Goal: Communication & Community: Answer question/provide support

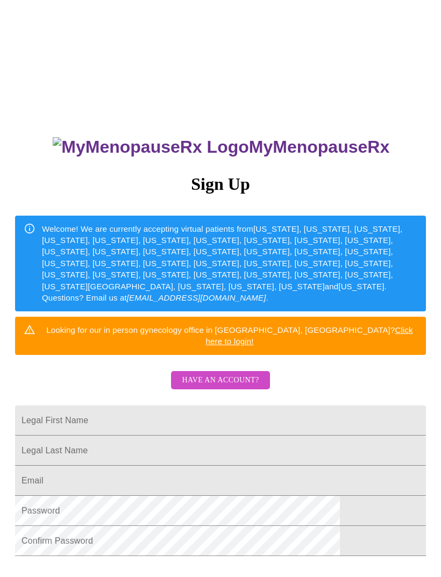
click at [227, 374] on span "Have an account?" at bounding box center [220, 380] width 77 height 13
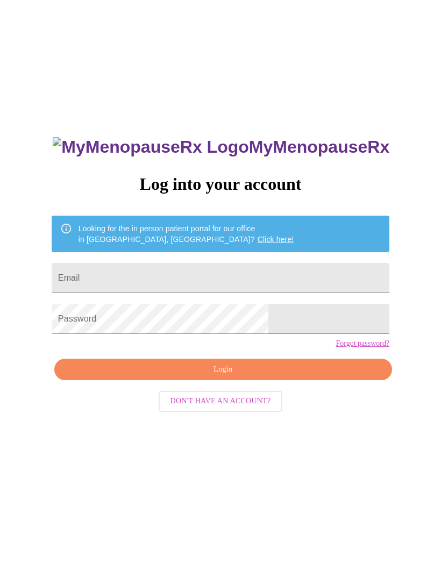
click at [198, 273] on input "Email" at bounding box center [221, 278] width 338 height 30
click at [138, 277] on input "Email" at bounding box center [221, 278] width 338 height 30
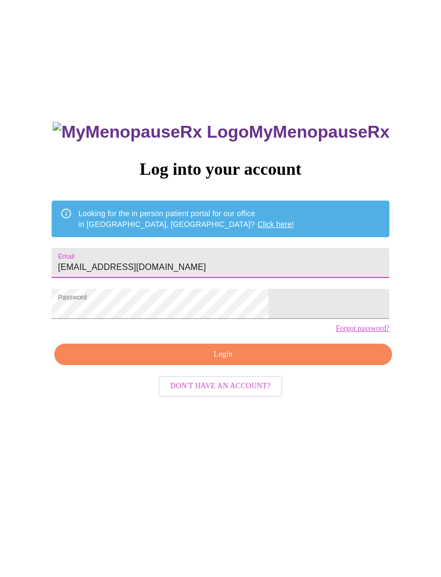
type input "[EMAIL_ADDRESS][DOMAIN_NAME]"
click at [291, 376] on span "Login" at bounding box center [223, 369] width 313 height 13
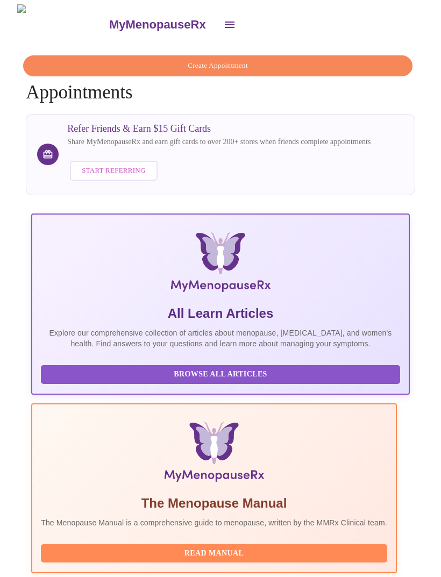
click at [217, 20] on button "open drawer" at bounding box center [230, 25] width 26 height 26
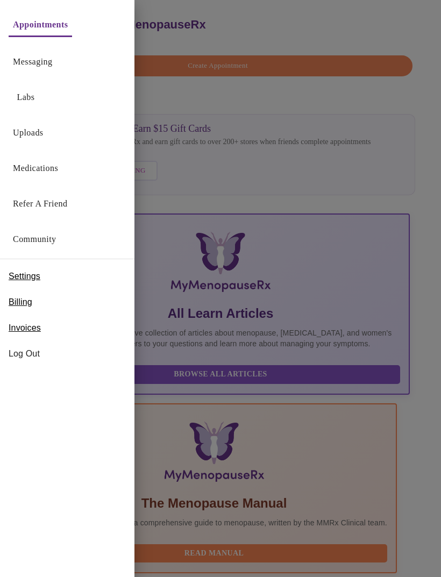
click at [40, 61] on link "Messaging" at bounding box center [32, 61] width 39 height 15
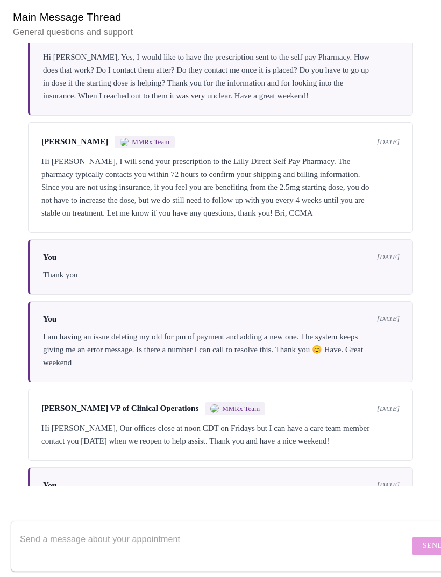
scroll to position [127, 0]
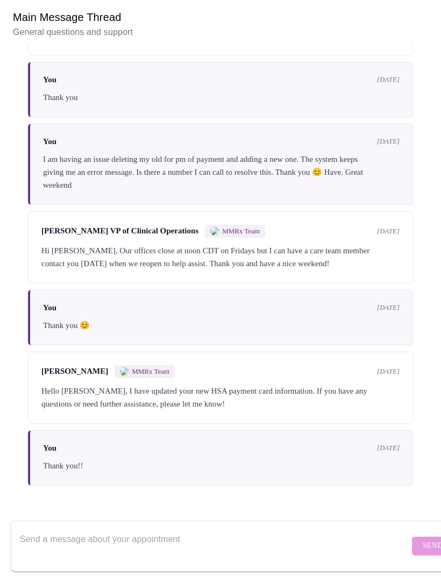
click at [177, 529] on textarea "Send a message about your appointment" at bounding box center [214, 546] width 389 height 34
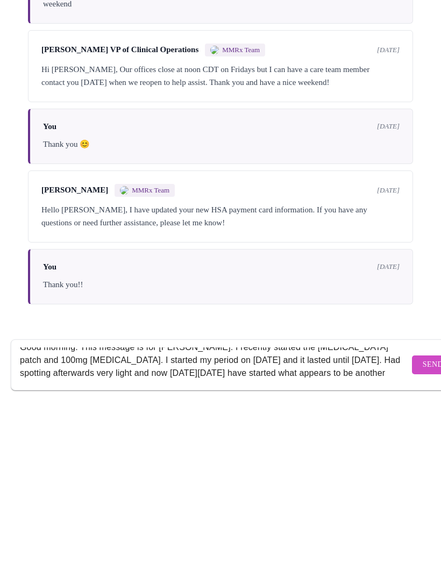
scroll to position [10, 0]
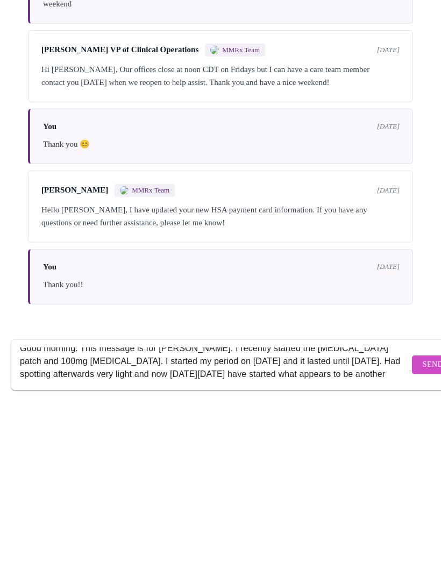
click at [95, 529] on textarea "Good morning. This message is for [PERSON_NAME]. I recently started the [MEDICA…" at bounding box center [214, 546] width 389 height 34
click at [160, 529] on textarea "Good morning. This message is for [PERSON_NAME]. I recently started the [MEDICA…" at bounding box center [214, 546] width 389 height 34
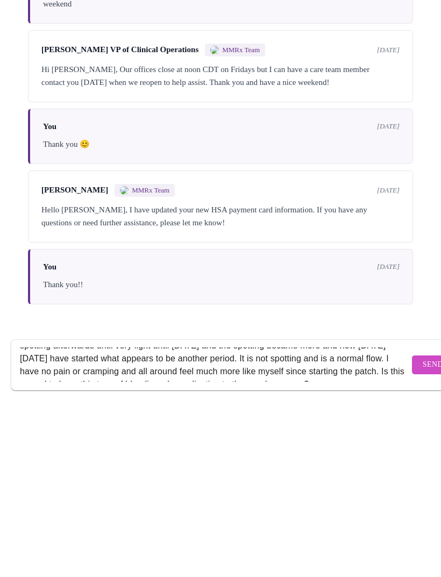
scroll to position [33, 0]
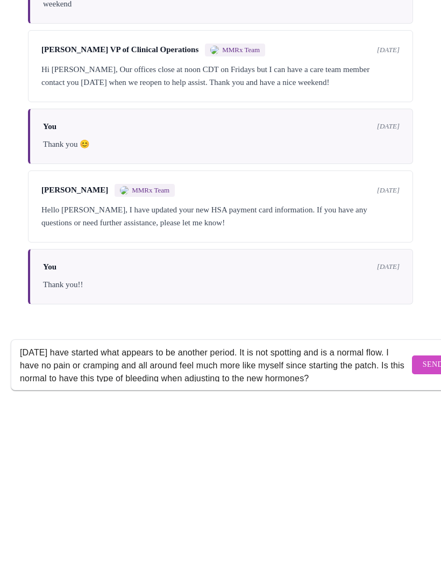
click at [298, 529] on textarea "Good morning. This message is for [PERSON_NAME]. I recently started the [MEDICA…" at bounding box center [214, 546] width 389 height 34
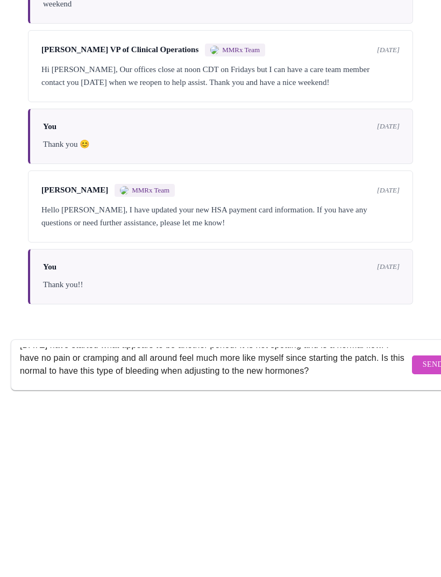
click at [318, 529] on textarea "Good morning. This message is for [PERSON_NAME]. I recently started the [MEDICA…" at bounding box center [214, 546] width 389 height 34
click at [188, 529] on textarea "Good morning. This message is for [PERSON_NAME]. I recently started the [MEDICA…" at bounding box center [214, 546] width 389 height 34
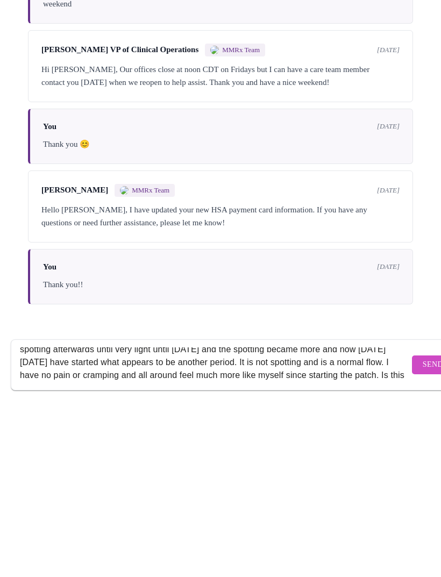
scroll to position [39, 0]
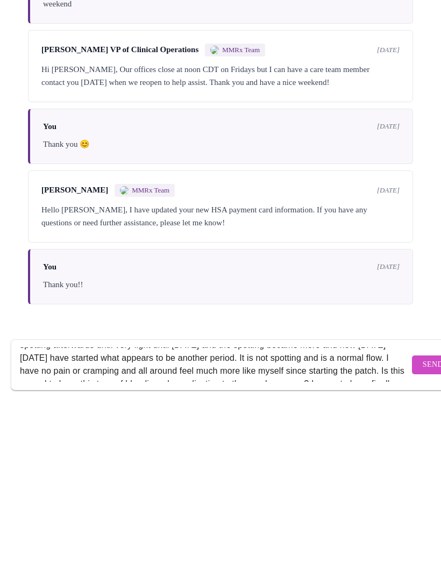
click at [304, 529] on textarea "Good morning. This message is for [PERSON_NAME]. I recently started the [MEDICA…" at bounding box center [214, 546] width 389 height 34
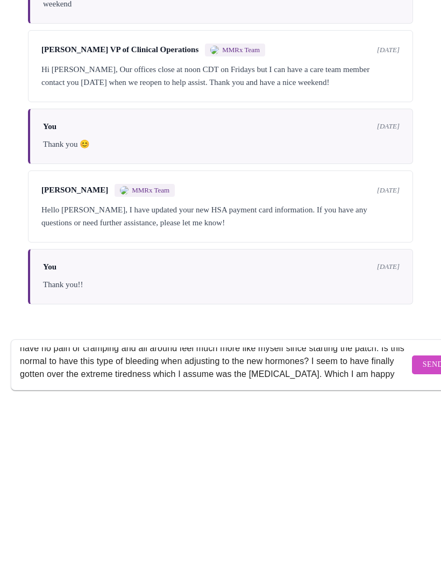
scroll to position [68, 0]
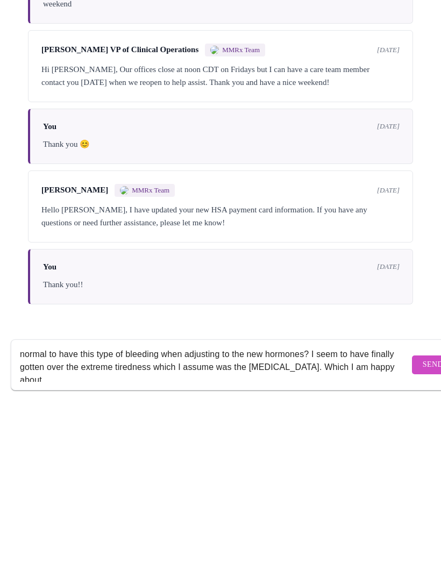
click at [304, 529] on textarea "Good morning. This message is for [PERSON_NAME]. I recently started the [MEDICA…" at bounding box center [214, 546] width 389 height 34
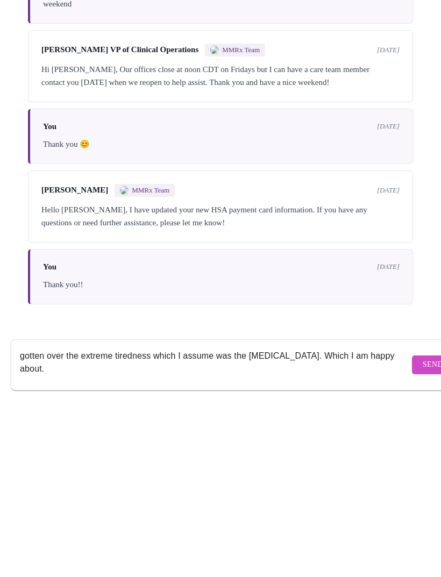
scroll to position [81, 0]
click at [238, 529] on textarea "Good morning. This message is for [PERSON_NAME]. I recently started the [MEDICA…" at bounding box center [214, 546] width 389 height 34
click at [185, 529] on textarea "Good morning. This message is for [PERSON_NAME]. I recently started the [MEDICA…" at bounding box center [214, 546] width 389 height 34
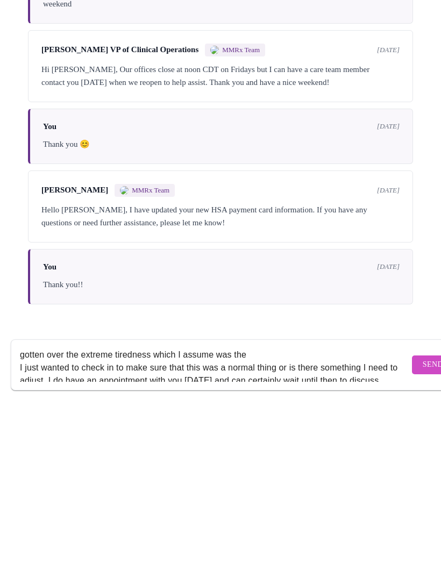
scroll to position [80, 0]
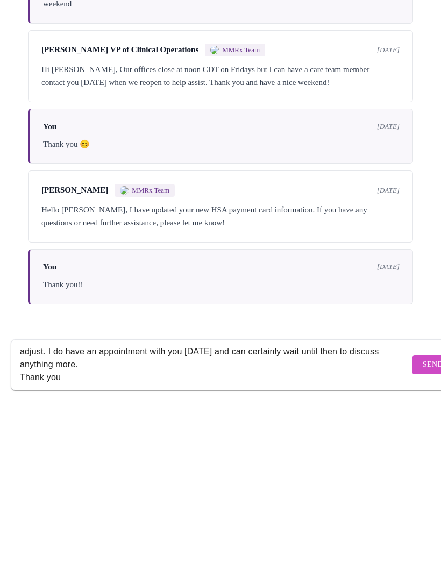
click at [325, 529] on textarea "Good morning. This message is for [PERSON_NAME]. I recently started the [MEDICA…" at bounding box center [214, 546] width 389 height 34
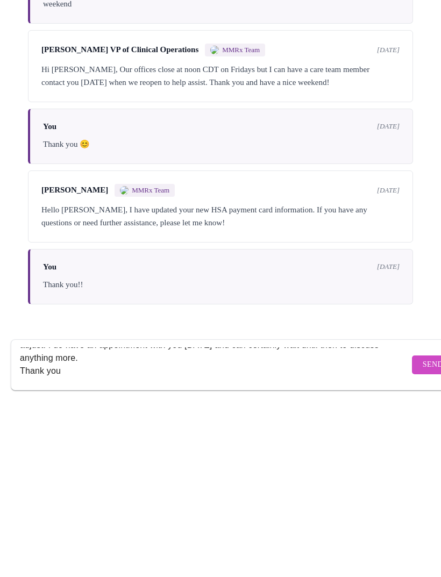
scroll to position [116, 0]
type textarea "Good morning. This message is for [PERSON_NAME]. I recently started the [MEDICA…"
click at [423, 539] on span "Send" at bounding box center [433, 545] width 20 height 13
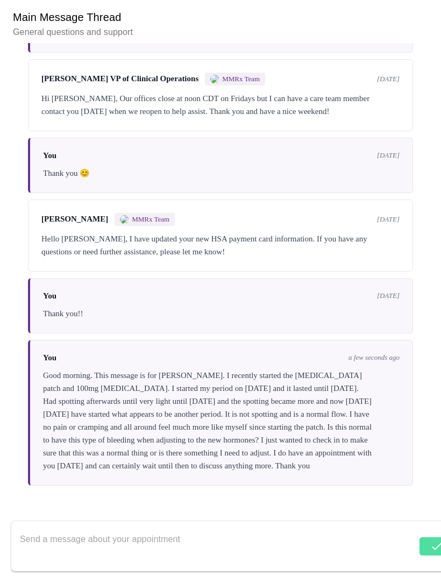
scroll to position [1318, 0]
click at [287, 426] on div "Good morning. This message is for [PERSON_NAME]. I recently started the [MEDICA…" at bounding box center [221, 420] width 356 height 103
click at [272, 411] on div "Good morning. This message is for [PERSON_NAME]. I recently started the [MEDICA…" at bounding box center [221, 420] width 356 height 103
